Goal: Transaction & Acquisition: Purchase product/service

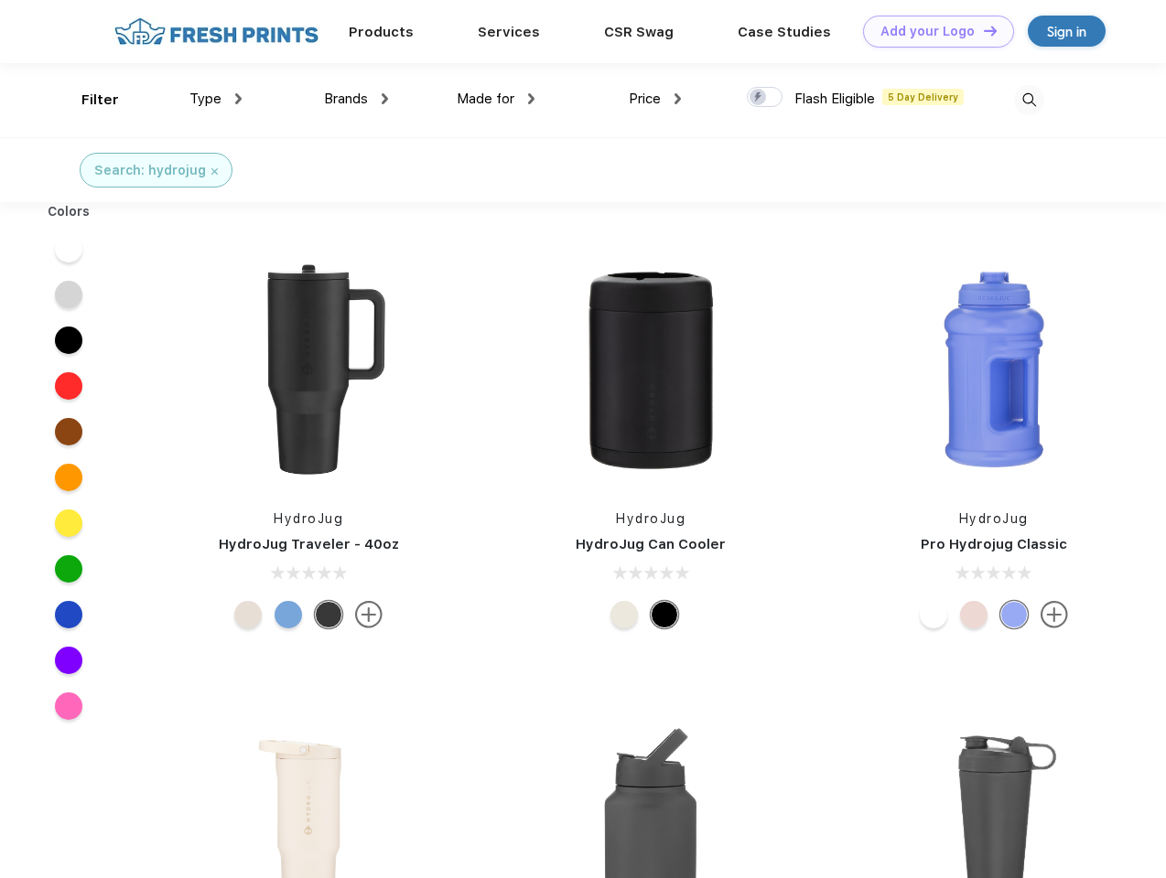
scroll to position [1, 0]
click at [931, 31] on link "Add your Logo Design Tool" at bounding box center [938, 32] width 151 height 32
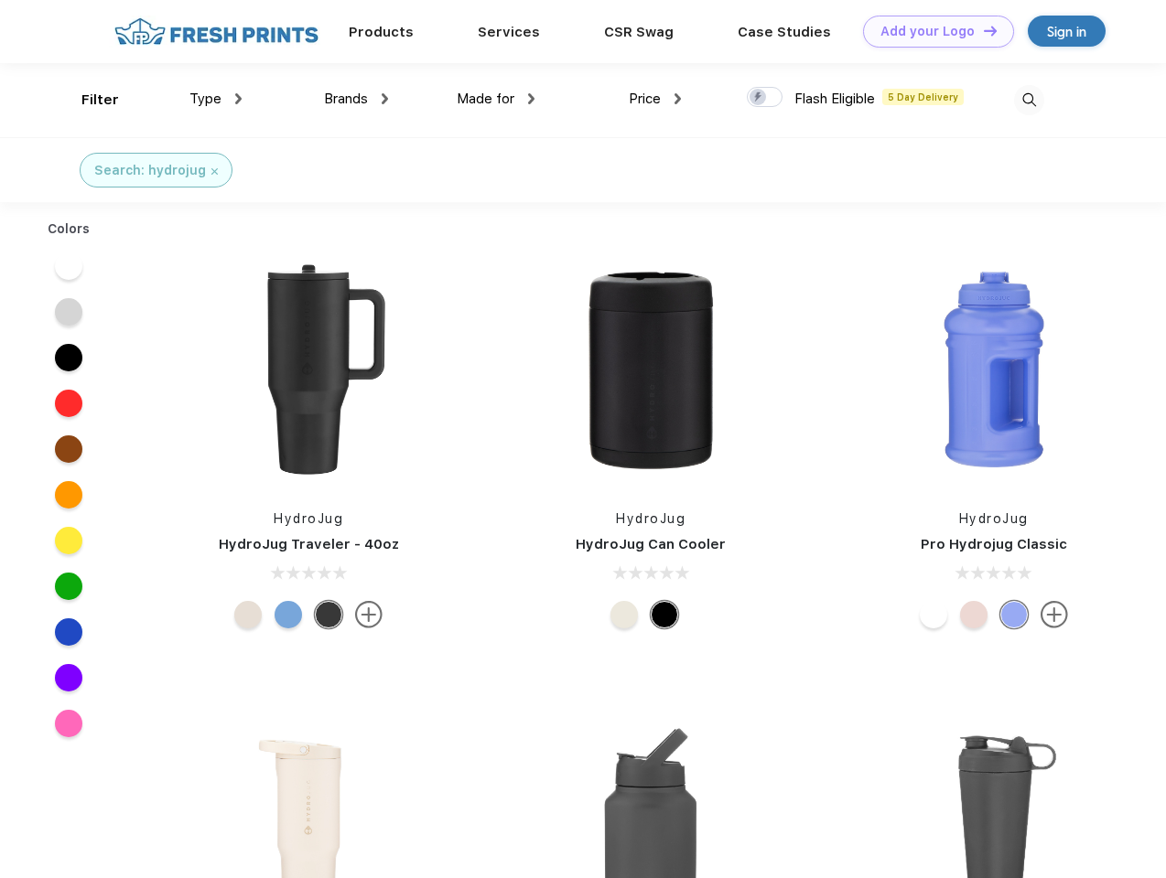
click at [0, 0] on div "Design Tool" at bounding box center [0, 0] width 0 height 0
click at [982, 30] on link "Add your Logo Design Tool" at bounding box center [938, 32] width 151 height 32
click at [88, 100] on div "Filter" at bounding box center [100, 100] width 38 height 21
click at [216, 99] on span "Type" at bounding box center [205, 99] width 32 height 16
click at [356, 99] on span "Brands" at bounding box center [346, 99] width 44 height 16
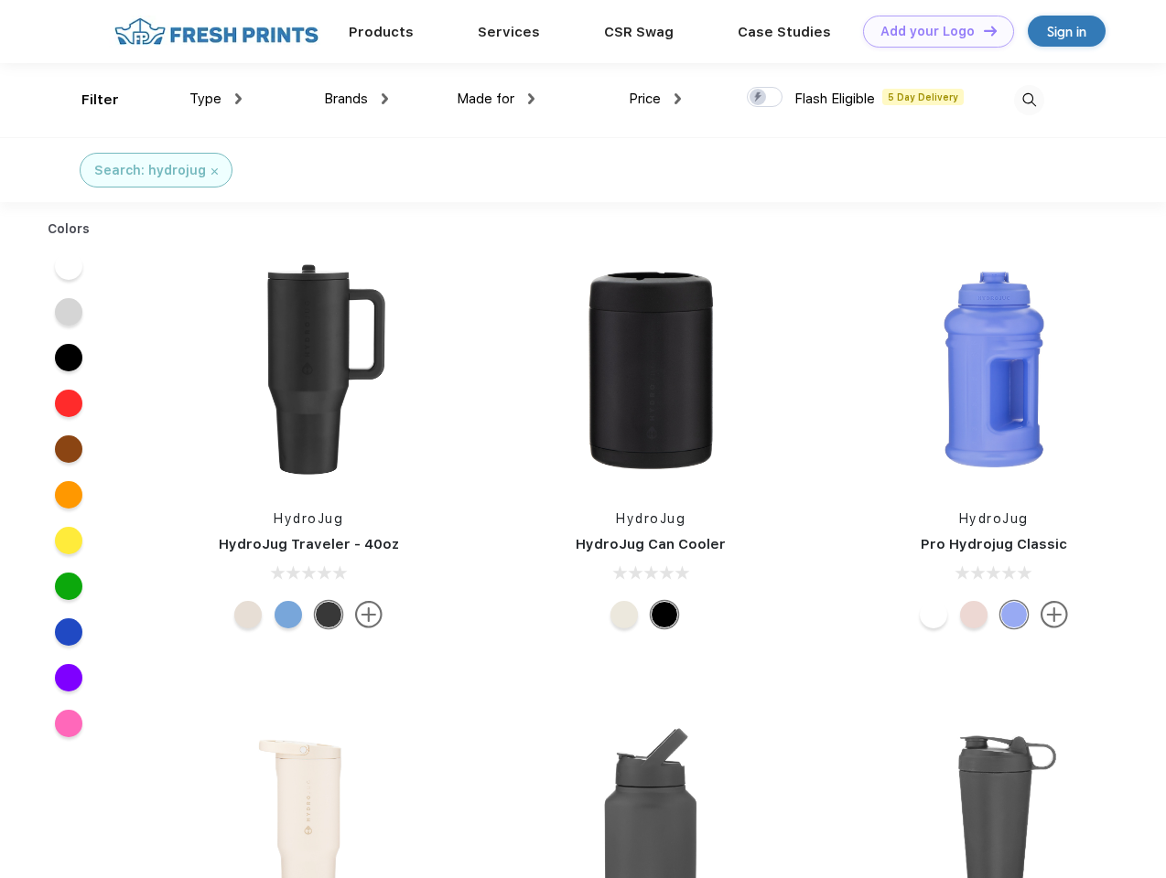
click at [496, 99] on span "Made for" at bounding box center [486, 99] width 58 height 16
click at [655, 99] on span "Price" at bounding box center [645, 99] width 32 height 16
click at [765, 98] on div at bounding box center [765, 97] width 36 height 20
click at [758, 98] on input "checkbox" at bounding box center [753, 92] width 12 height 12
click at [1028, 100] on img at bounding box center [1029, 100] width 30 height 30
